Goal: Task Accomplishment & Management: Complete application form

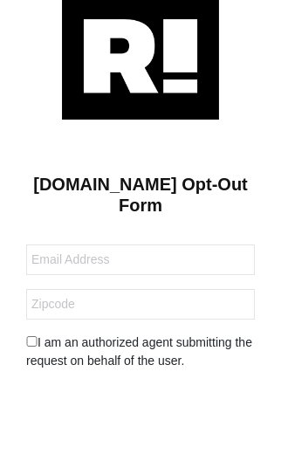
scroll to position [38, 0]
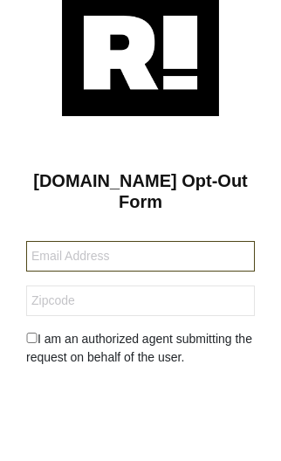
click at [210, 253] on input "text" at bounding box center [140, 256] width 229 height 31
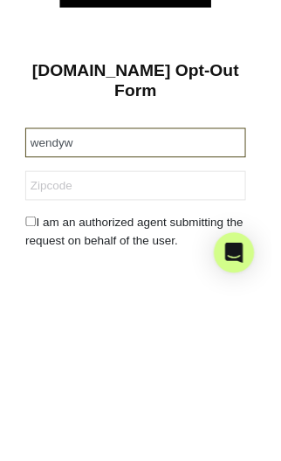
click at [129, 241] on input "wendyw" at bounding box center [140, 256] width 229 height 31
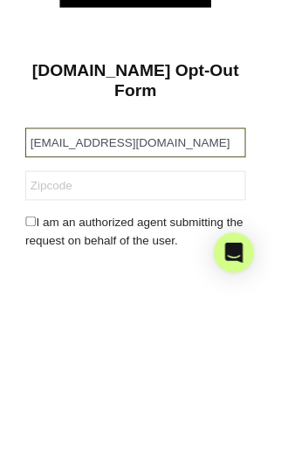
type input "[EMAIL_ADDRESS][DOMAIN_NAME]"
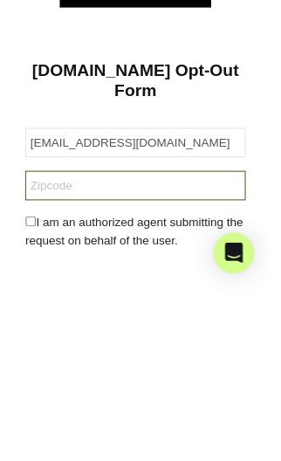
click at [82, 286] on input "text" at bounding box center [140, 301] width 229 height 31
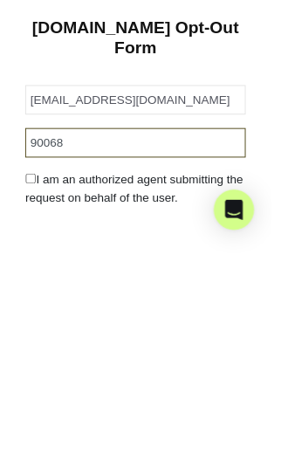
type input "90068"
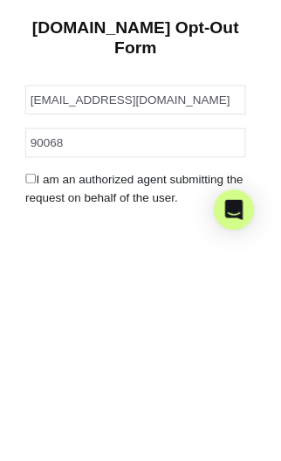
click at [38, 333] on input "checkbox" at bounding box center [31, 338] width 11 height 10
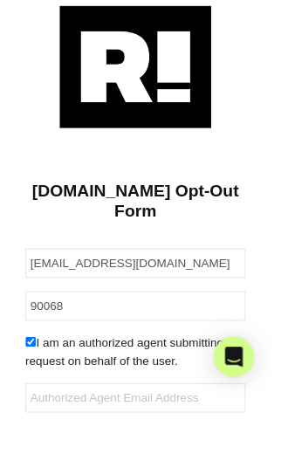
click at [33, 355] on input "checkbox" at bounding box center [31, 355] width 11 height 10
checkbox input "false"
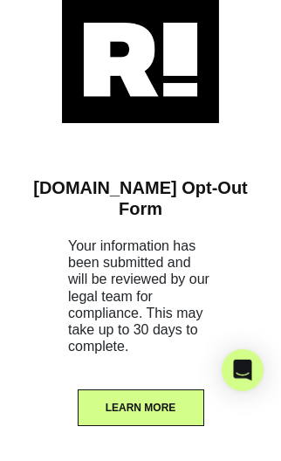
scroll to position [89, 0]
